Goal: Information Seeking & Learning: Learn about a topic

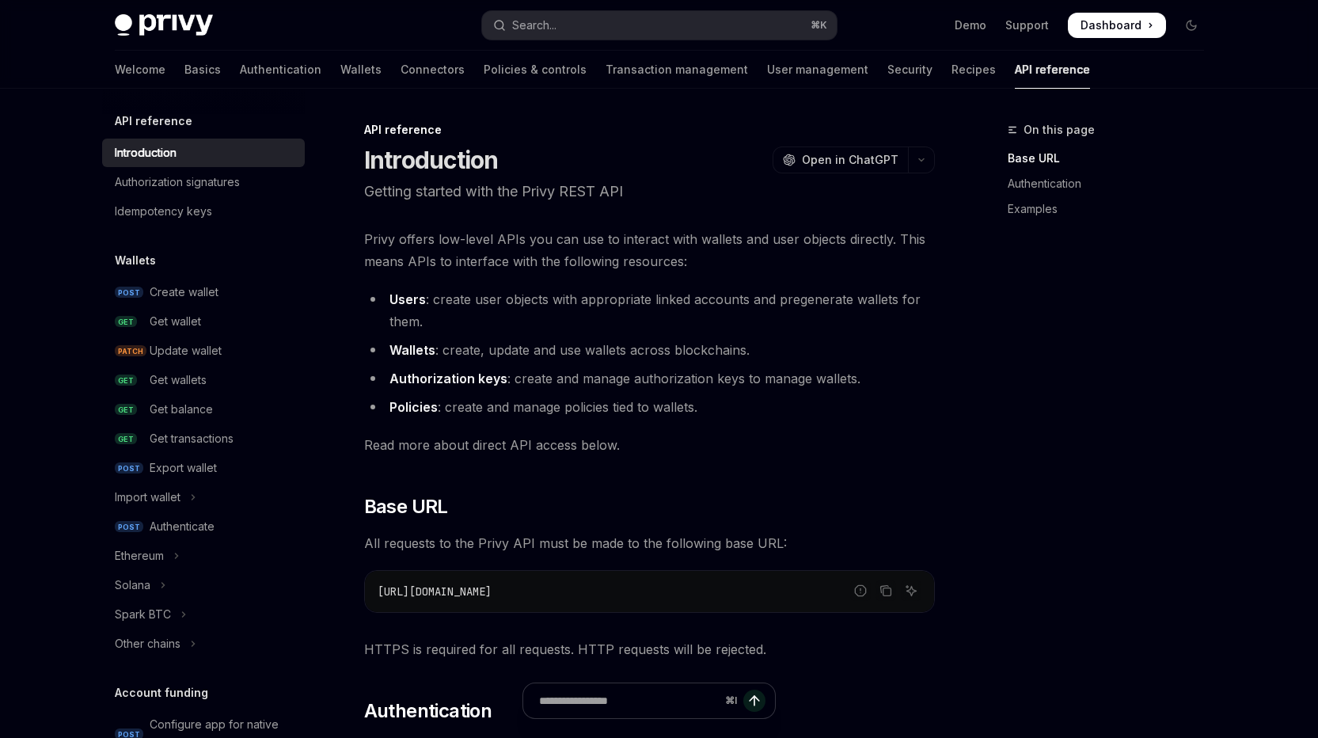
scroll to position [3, 0]
type textarea "*"
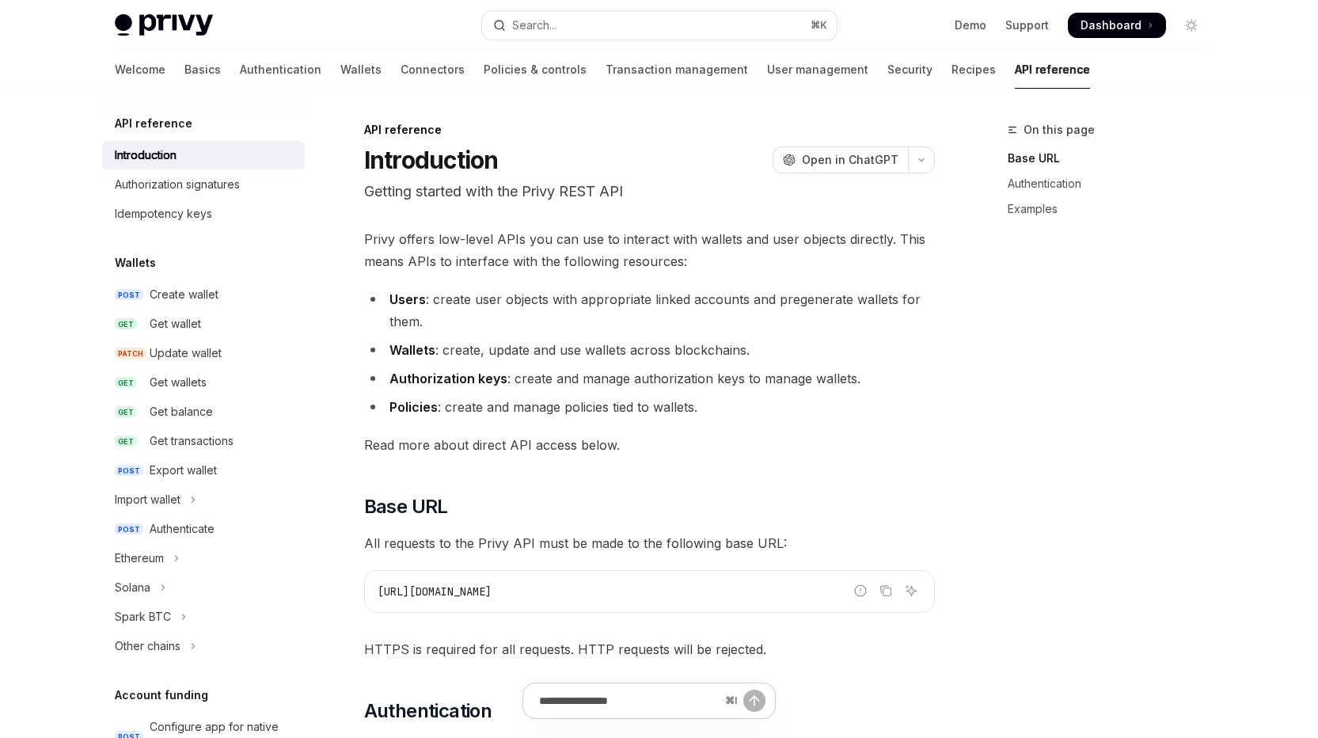
scroll to position [0, 0]
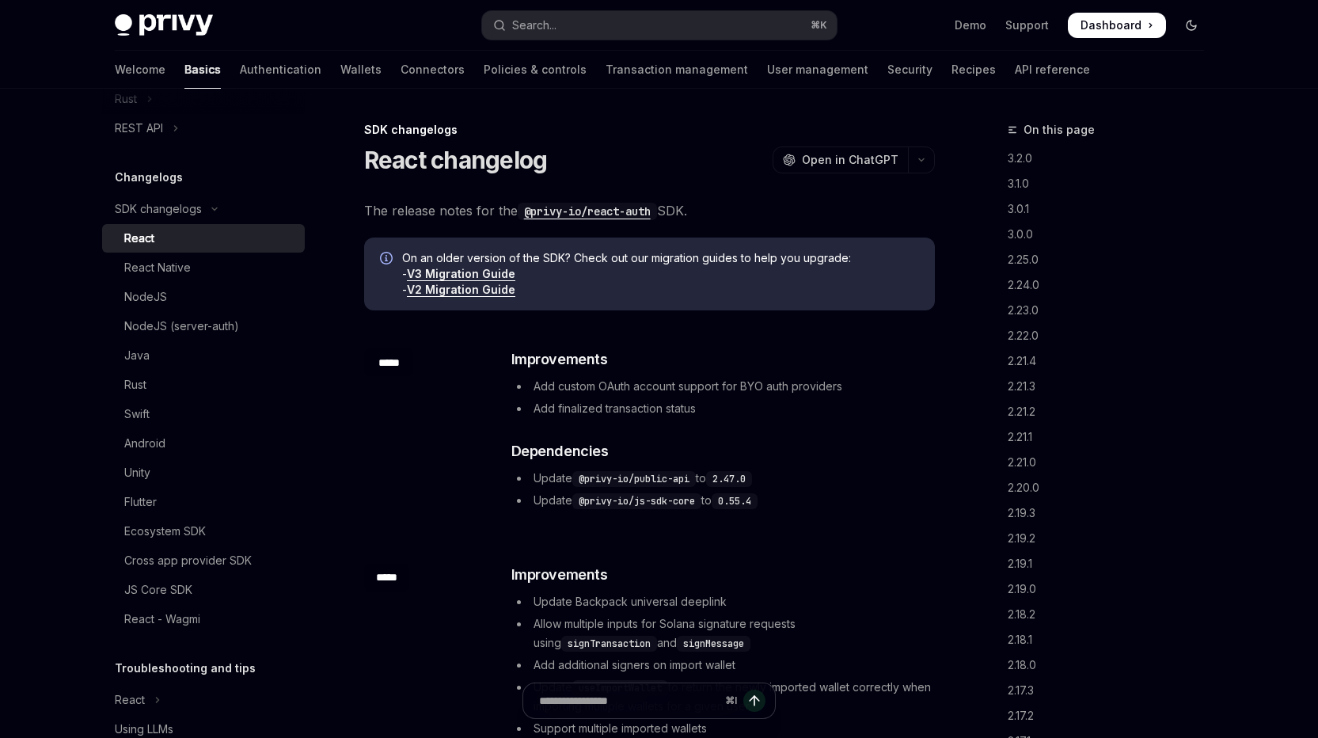
click at [1198, 32] on icon "Toggle dark mode" at bounding box center [1191, 25] width 13 height 13
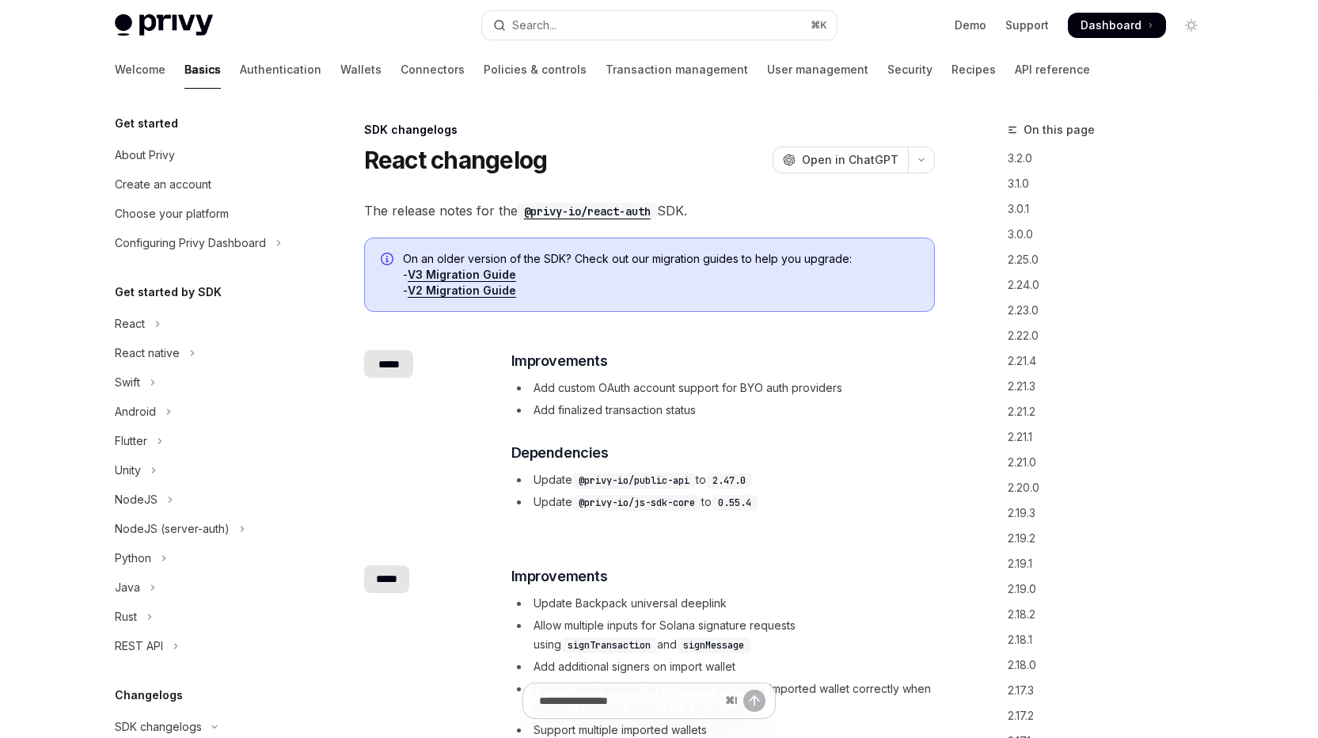
click at [116, 133] on h5 "Get started" at bounding box center [146, 123] width 63 height 19
click at [115, 133] on h5 "Get started" at bounding box center [146, 123] width 63 height 19
click at [115, 165] on div "About Privy" at bounding box center [145, 155] width 60 height 19
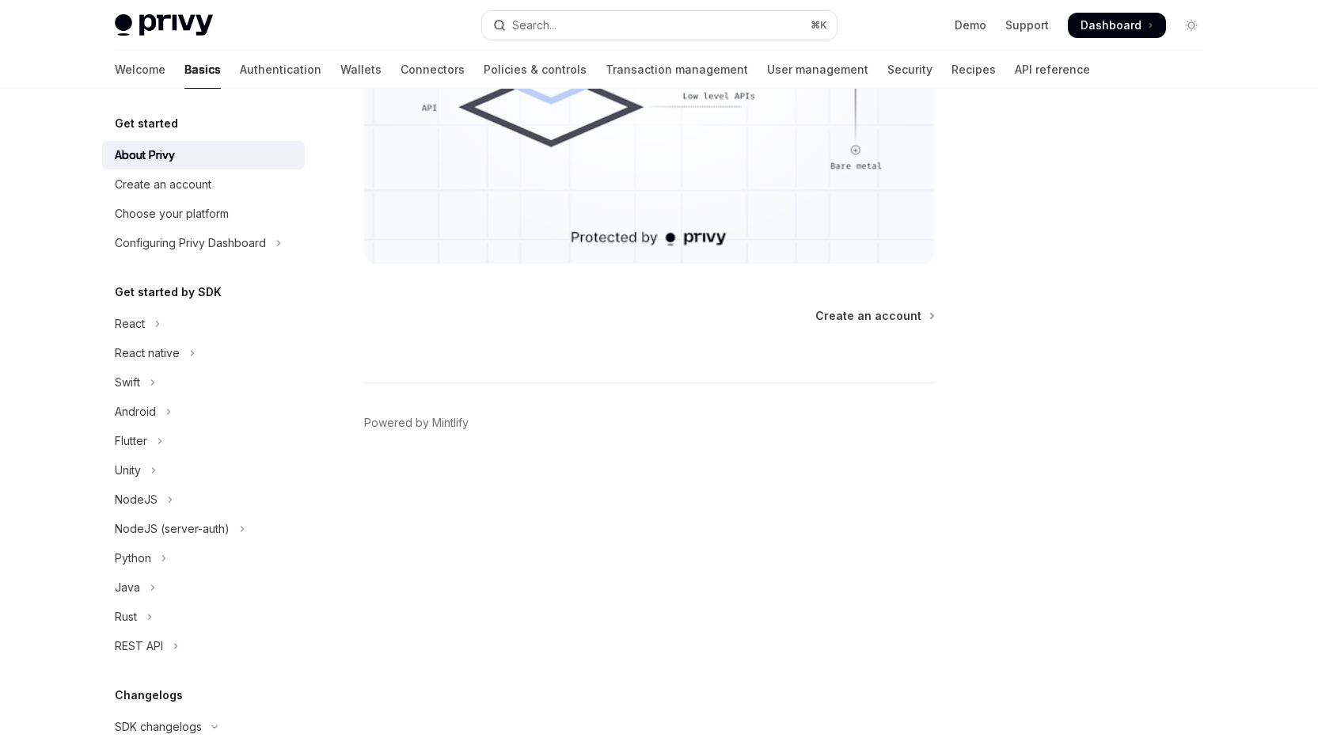
scroll to position [1931, 0]
click at [143, 199] on link "Create an account" at bounding box center [203, 184] width 203 height 29
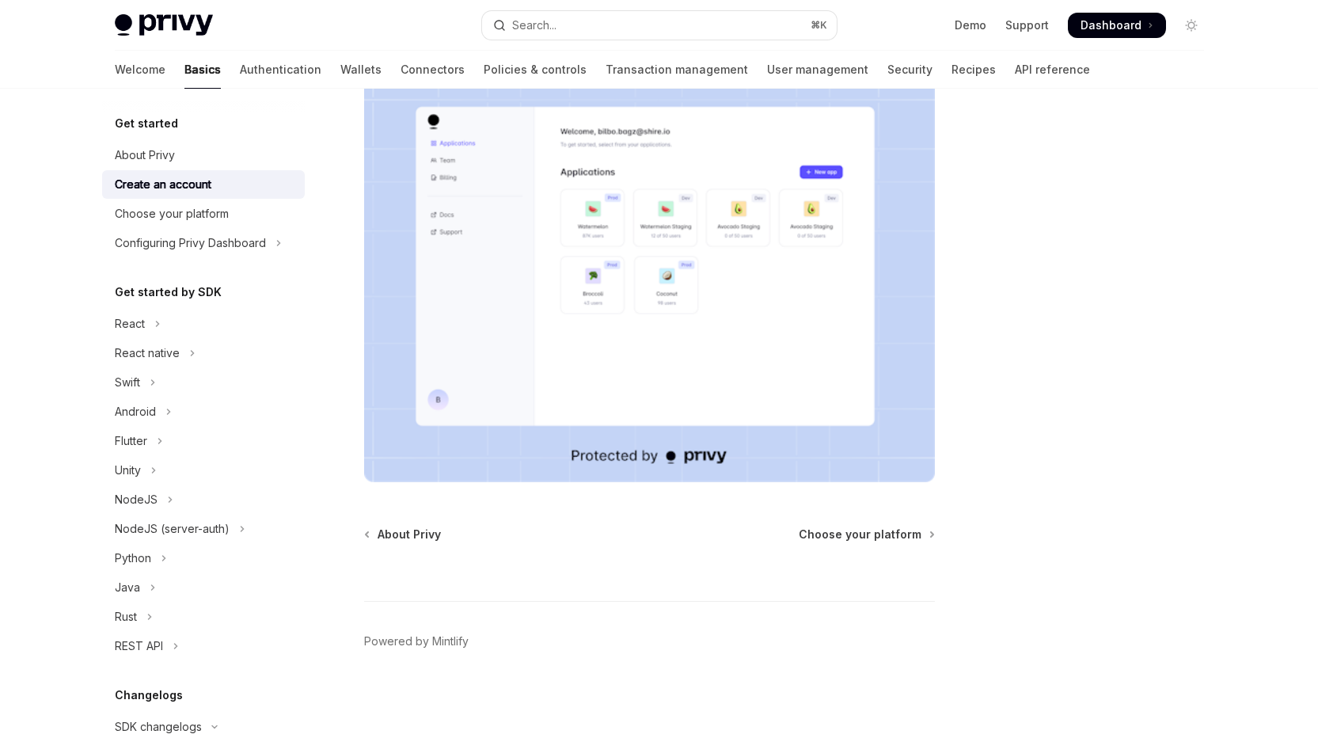
scroll to position [475, 0]
click at [779, 89] on link "User management" at bounding box center [817, 70] width 101 height 38
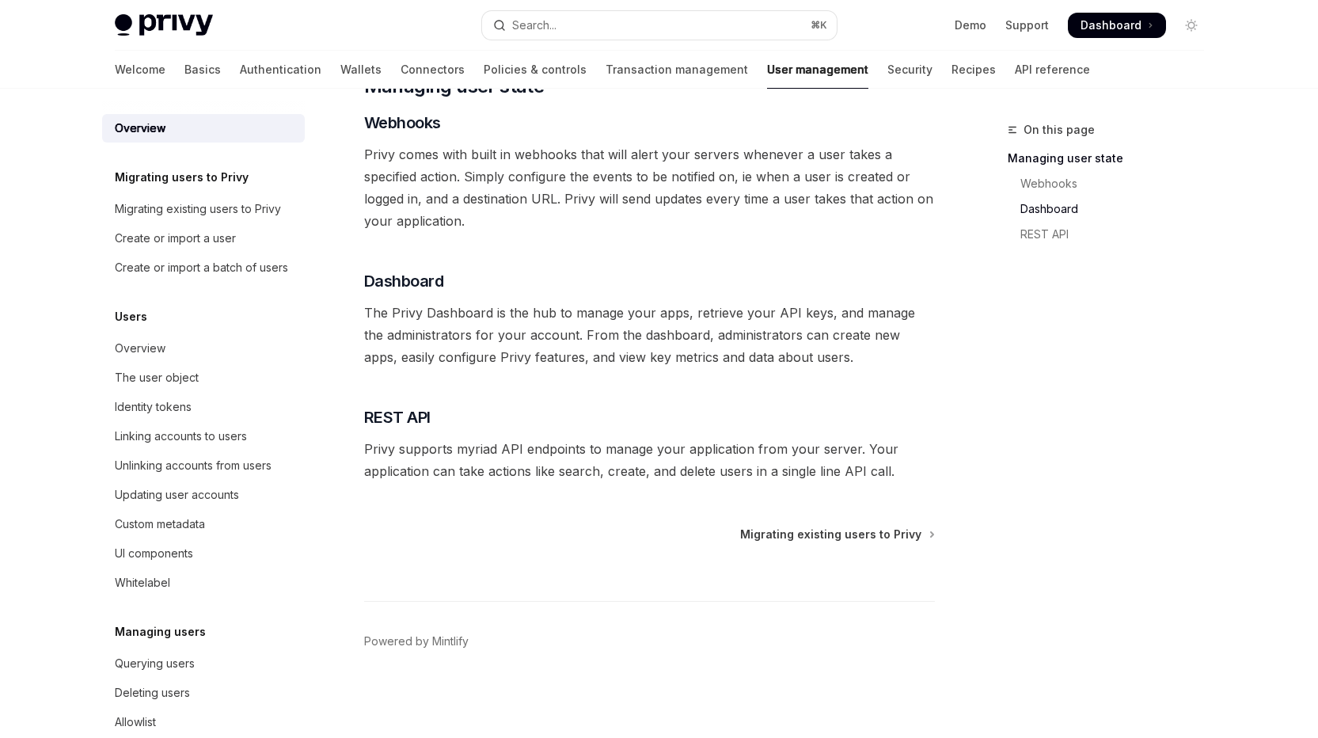
scroll to position [628, 0]
click at [135, 387] on div "The user object" at bounding box center [157, 377] width 84 height 19
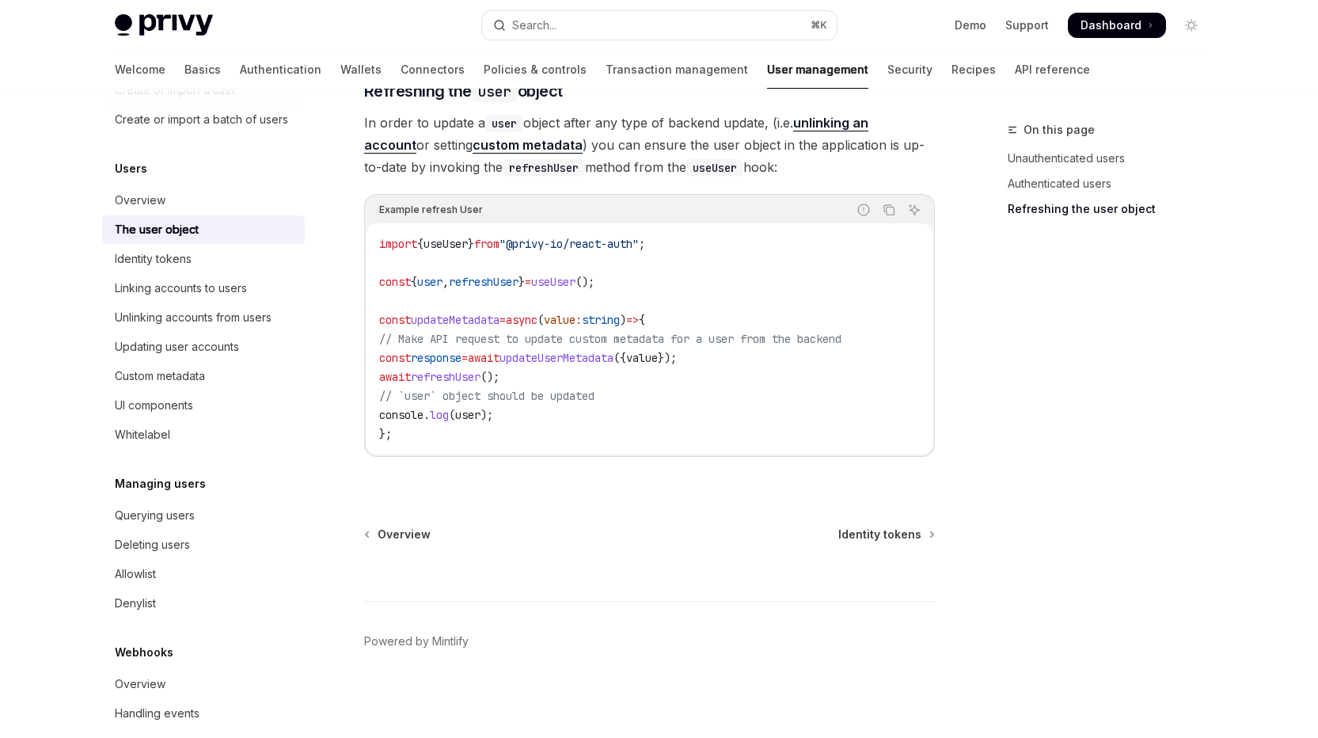
scroll to position [417, 0]
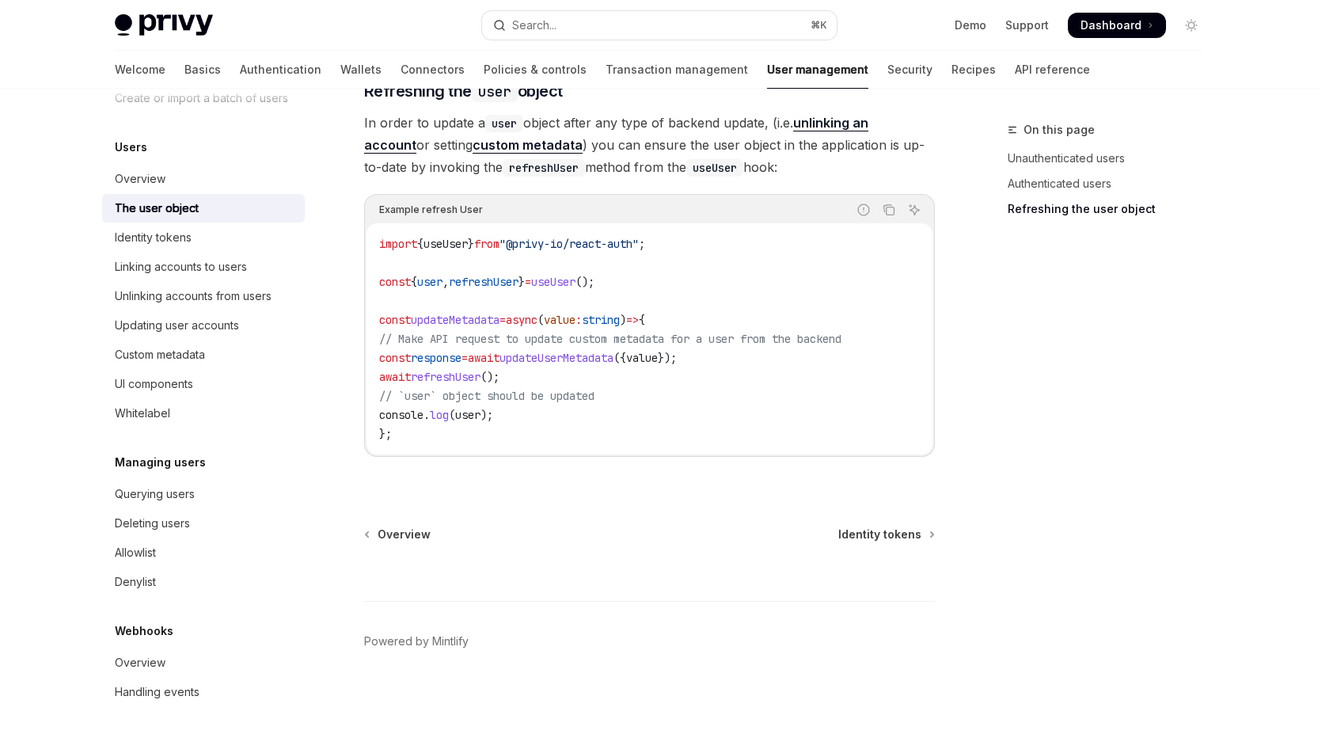
click at [115, 622] on h5 "Webhooks" at bounding box center [144, 631] width 59 height 19
click at [115, 653] on div "Overview" at bounding box center [140, 662] width 51 height 19
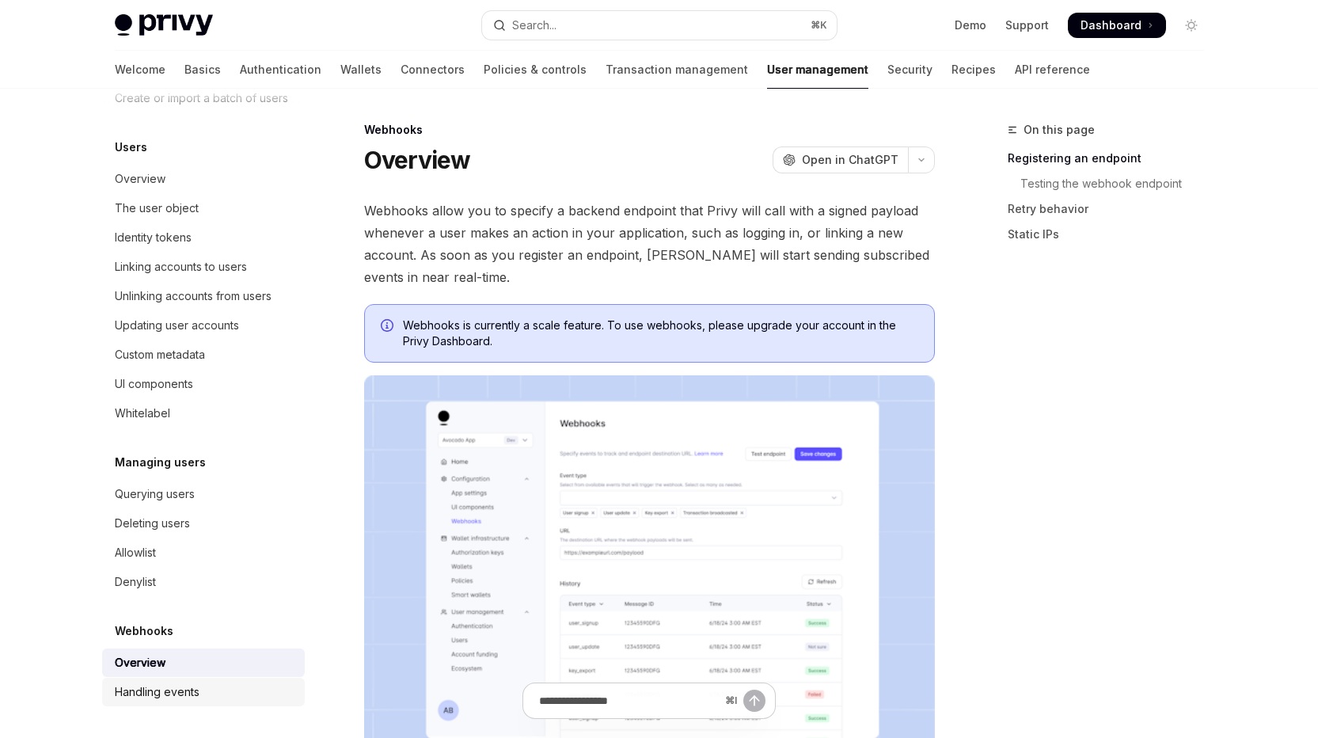
click at [115, 682] on div "Handling events" at bounding box center [157, 691] width 85 height 19
type textarea "*"
